Goal: Find specific page/section: Find specific page/section

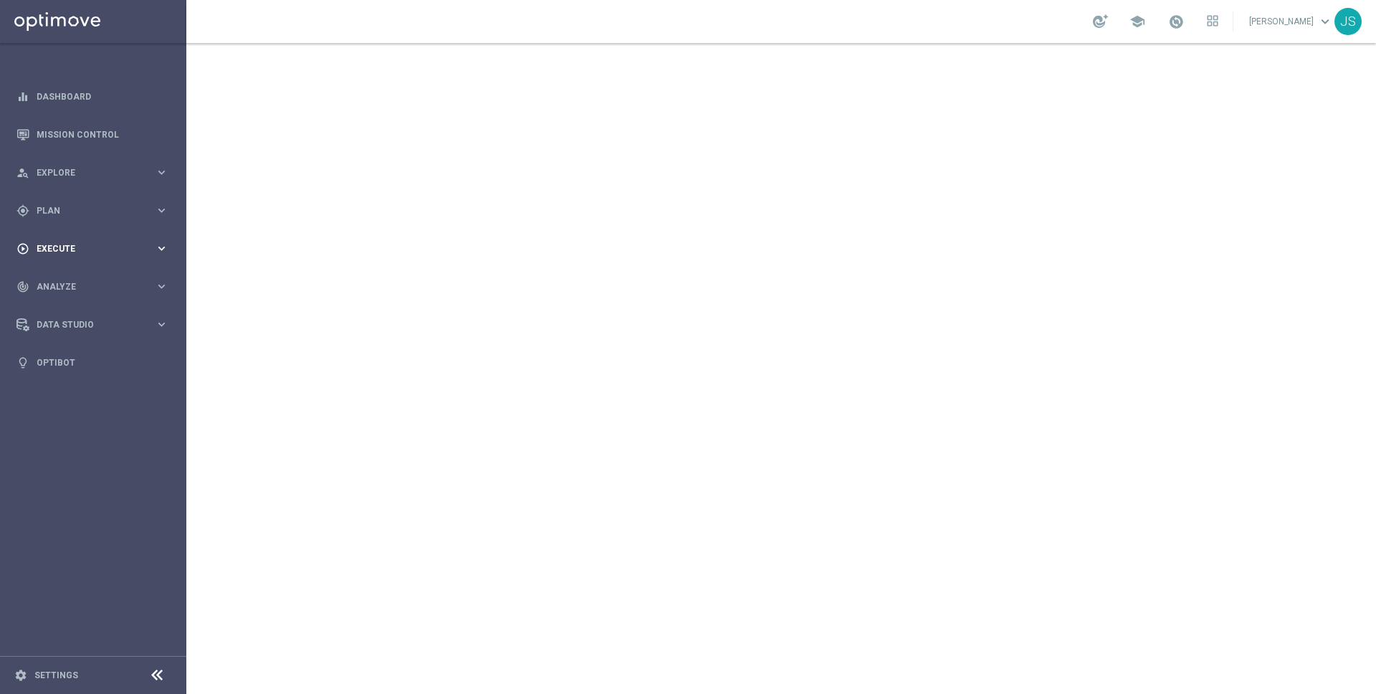
click at [130, 253] on div "play_circle_outline Execute" at bounding box center [85, 248] width 138 height 13
click at [110, 280] on link "Campaign Builder" at bounding box center [93, 277] width 112 height 11
click at [86, 278] on link "Campaign Builder" at bounding box center [93, 277] width 112 height 11
click at [89, 219] on div "gps_fixed Plan keyboard_arrow_right" at bounding box center [92, 210] width 185 height 38
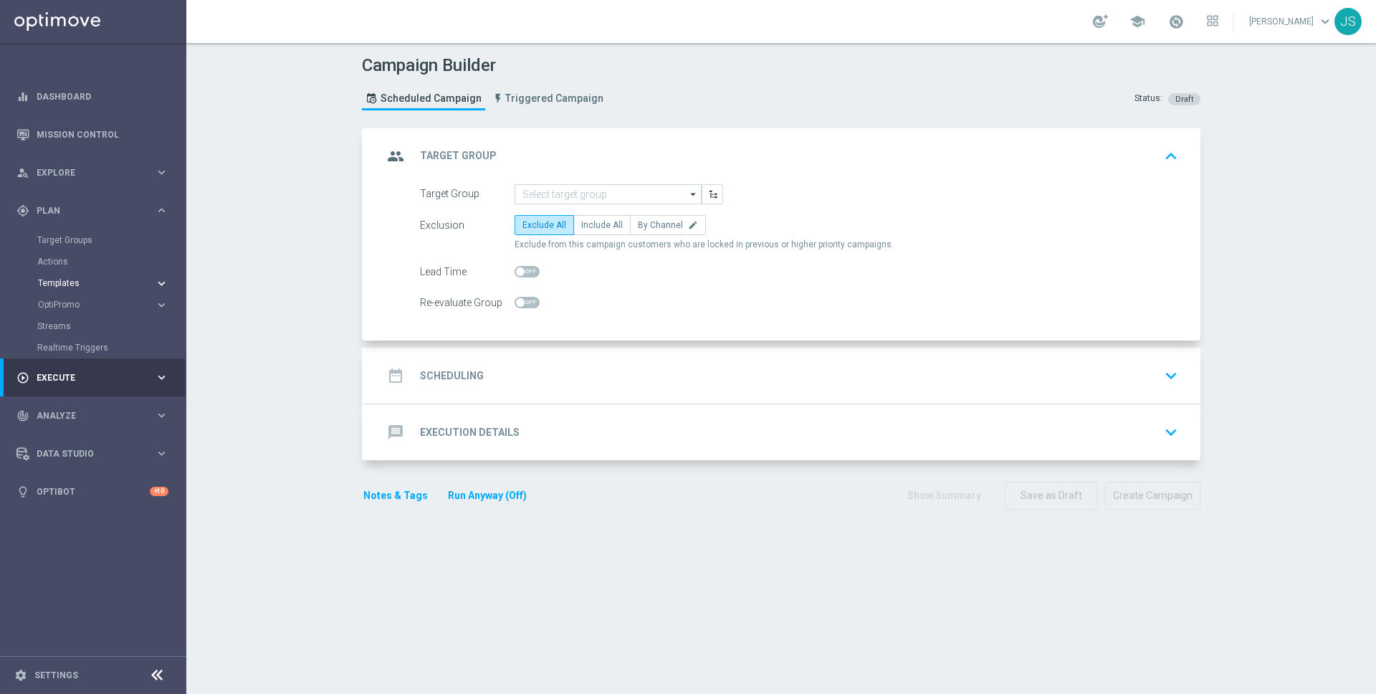
click at [49, 281] on span "Templates" at bounding box center [89, 283] width 103 height 9
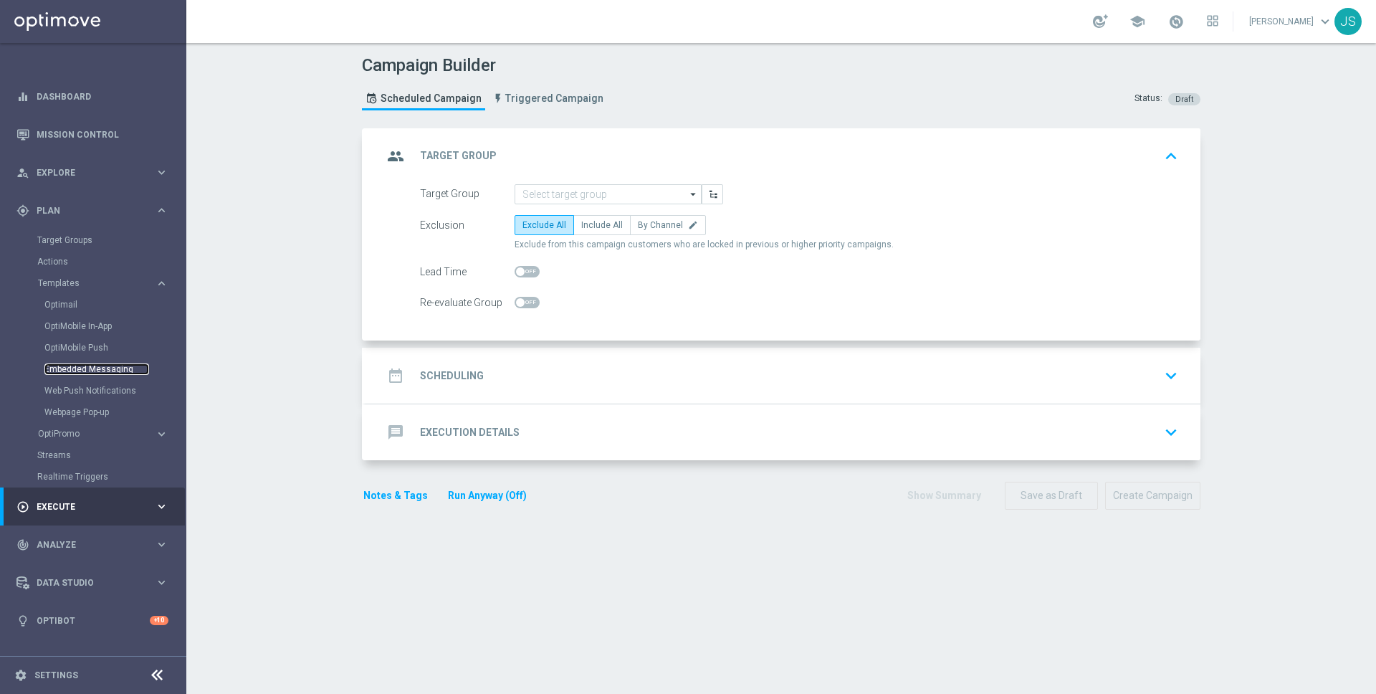
click at [67, 368] on link "Embedded Messaging" at bounding box center [96, 368] width 105 height 11
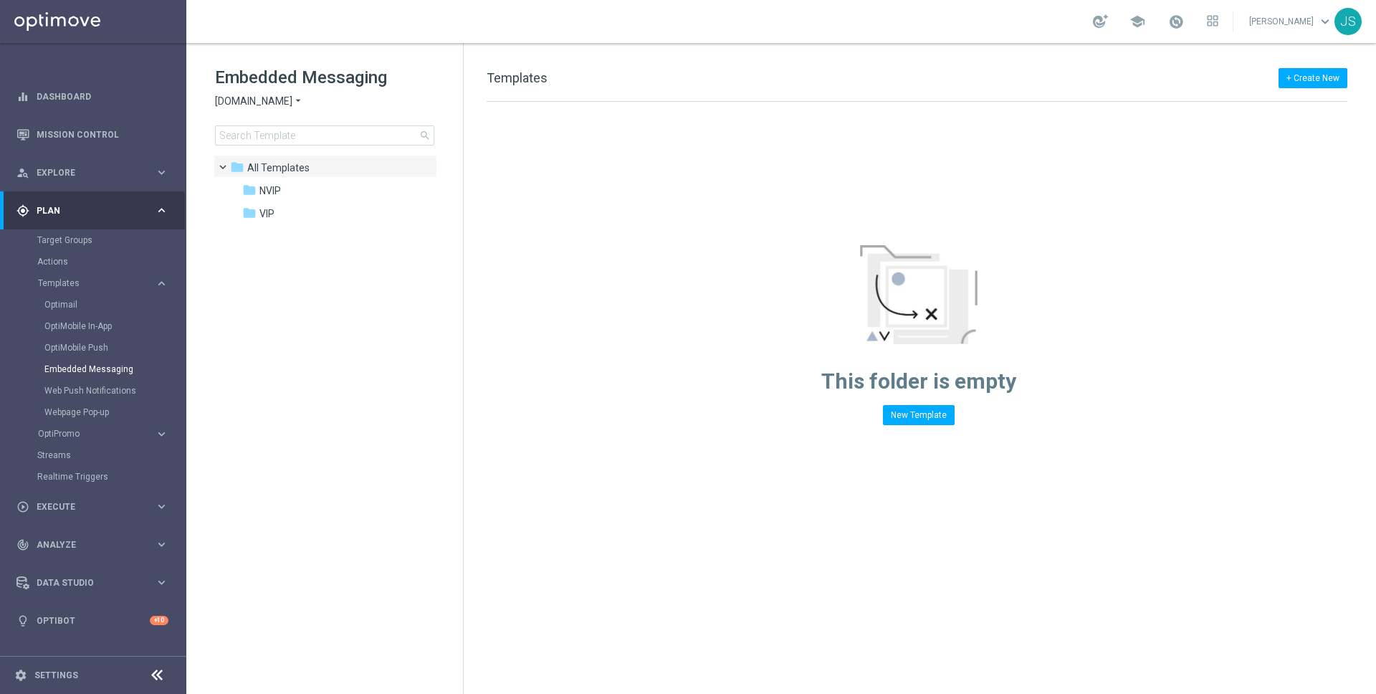
click at [285, 103] on span "[DOMAIN_NAME]" at bounding box center [253, 102] width 77 height 14
click at [270, 150] on div "Lottoland" at bounding box center [270, 151] width 108 height 17
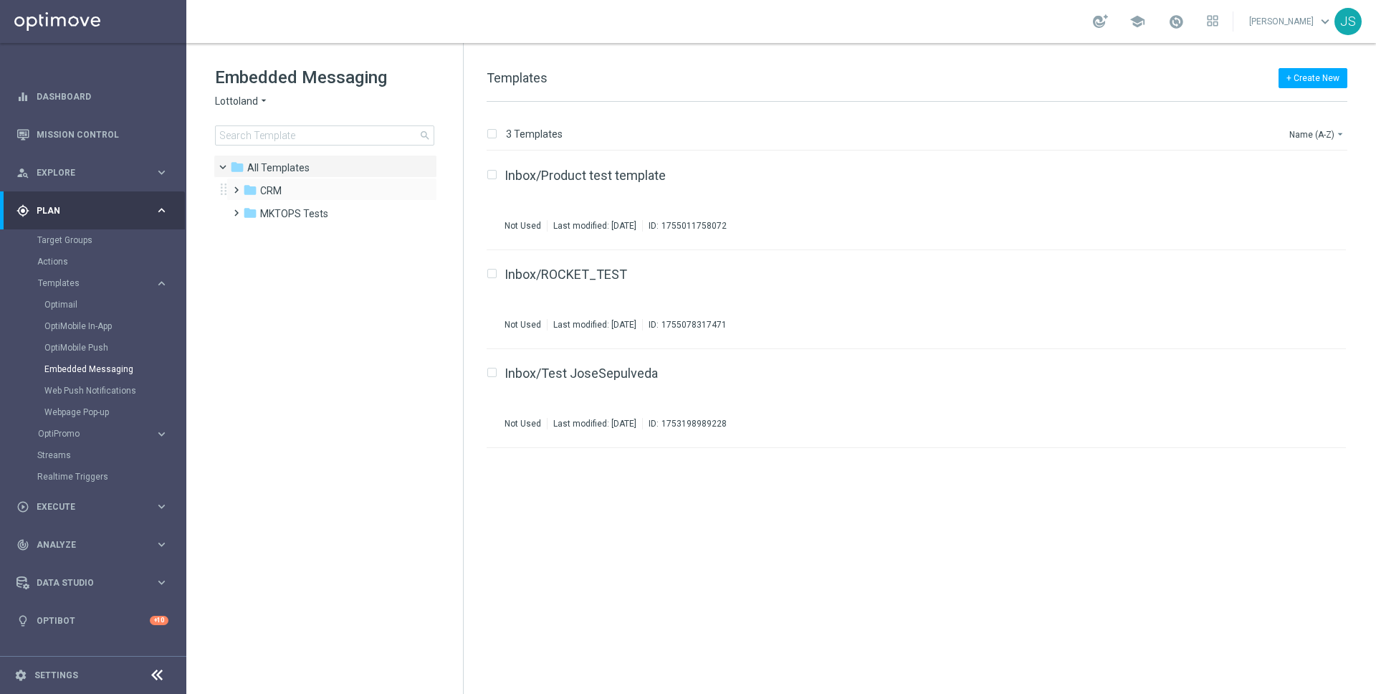
click at [237, 186] on span at bounding box center [233, 184] width 6 height 6
click at [248, 232] on span at bounding box center [247, 230] width 6 height 6
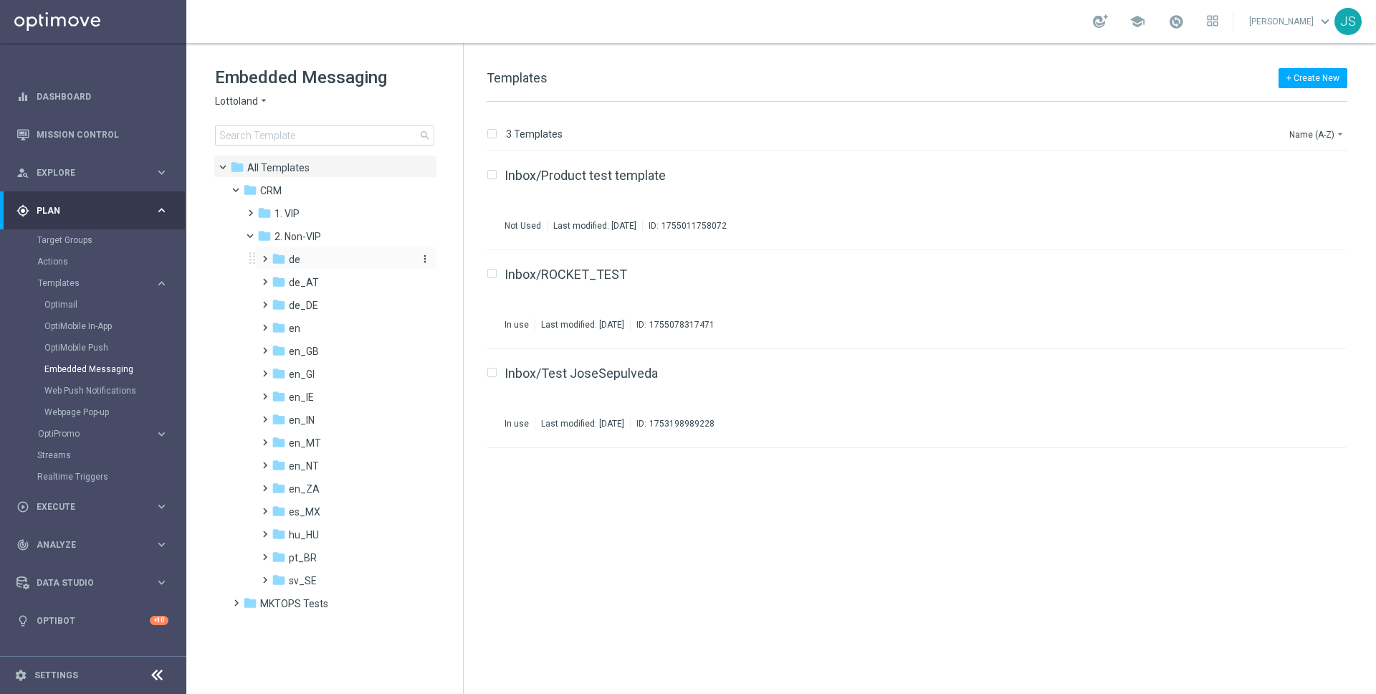
click at [280, 257] on icon "folder" at bounding box center [279, 259] width 14 height 14
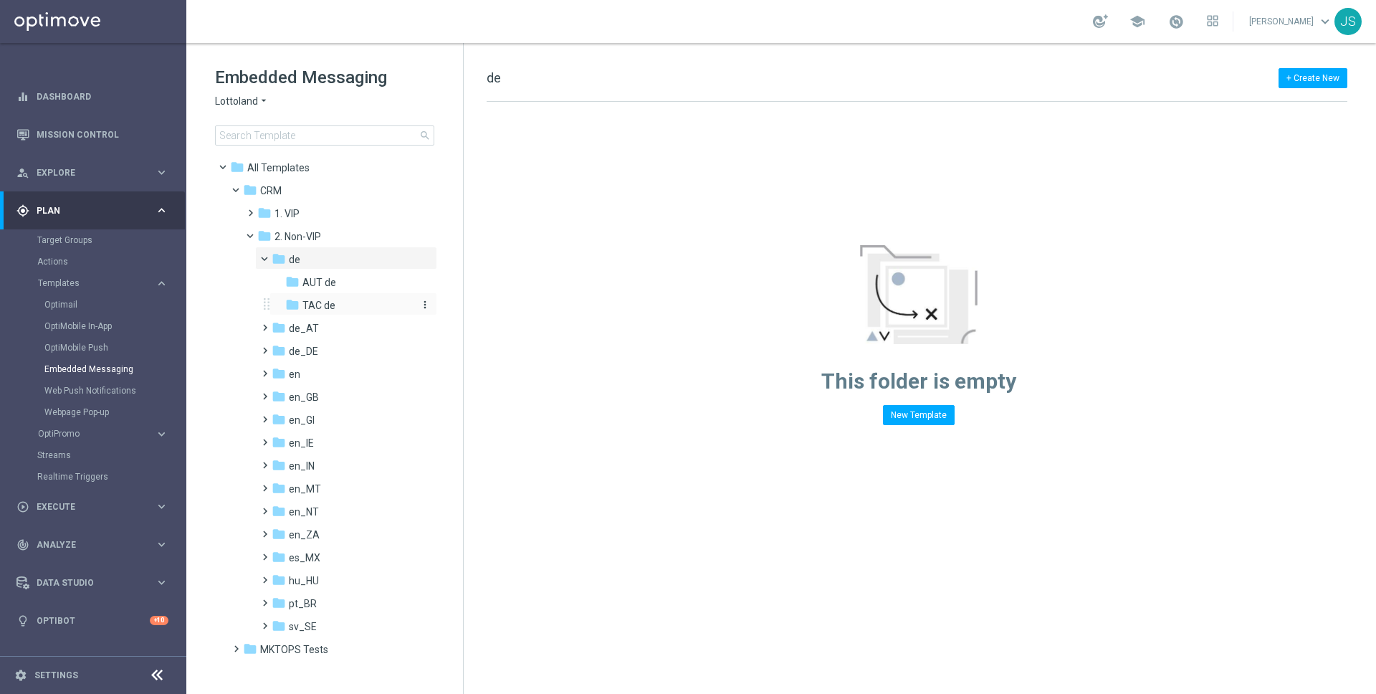
click at [311, 301] on span "TAC de" at bounding box center [319, 305] width 33 height 13
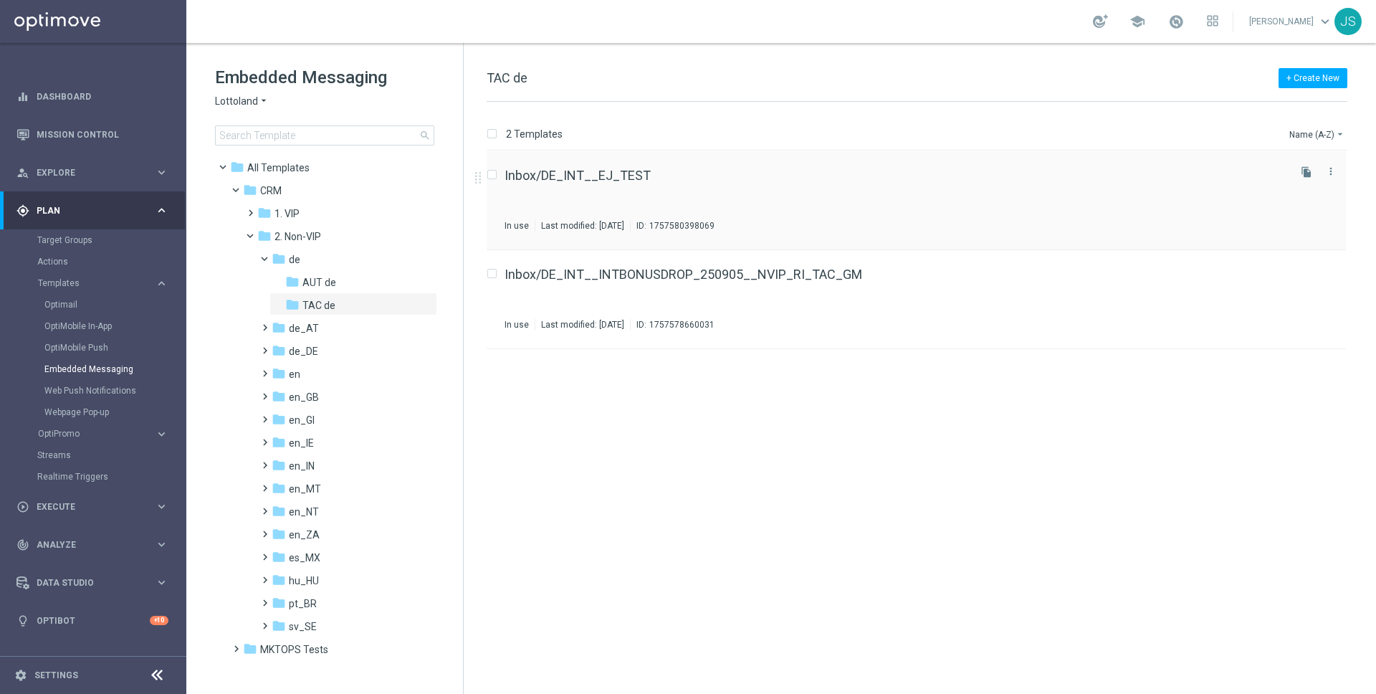
click at [555, 188] on div "Inbox/DE_INT__EJ_TEST In use Last modified: [DATE] ID: 1757580398069" at bounding box center [895, 200] width 781 height 62
